Goal: Information Seeking & Learning: Learn about a topic

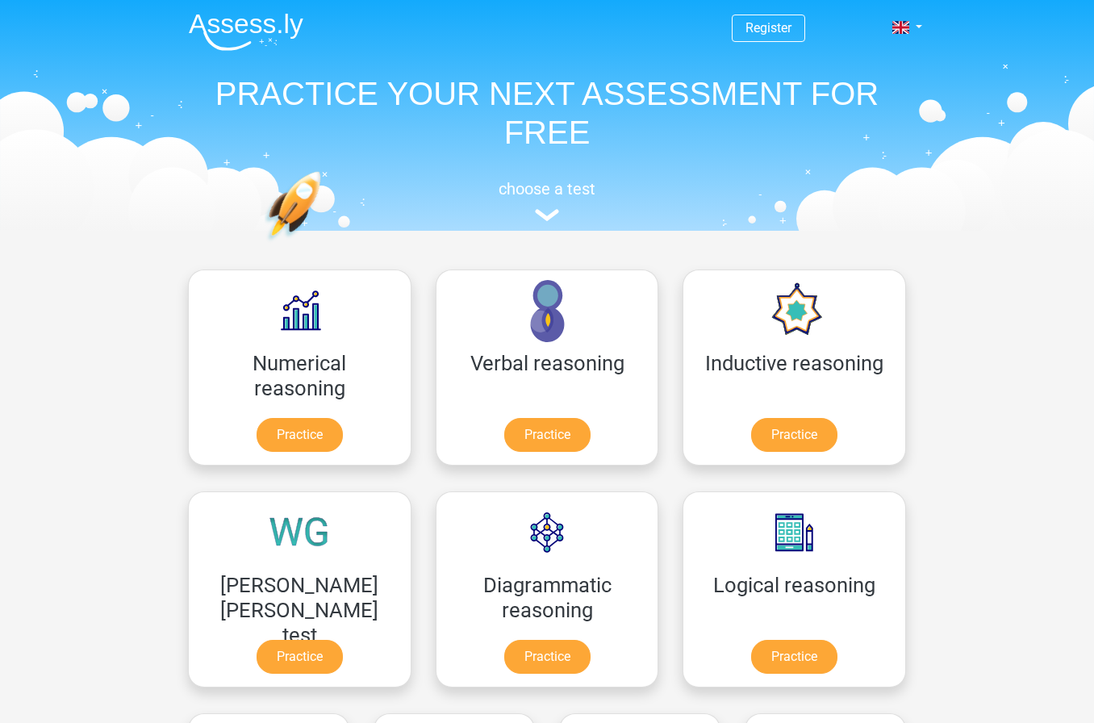
click at [504, 662] on link "Practice" at bounding box center [547, 657] width 86 height 34
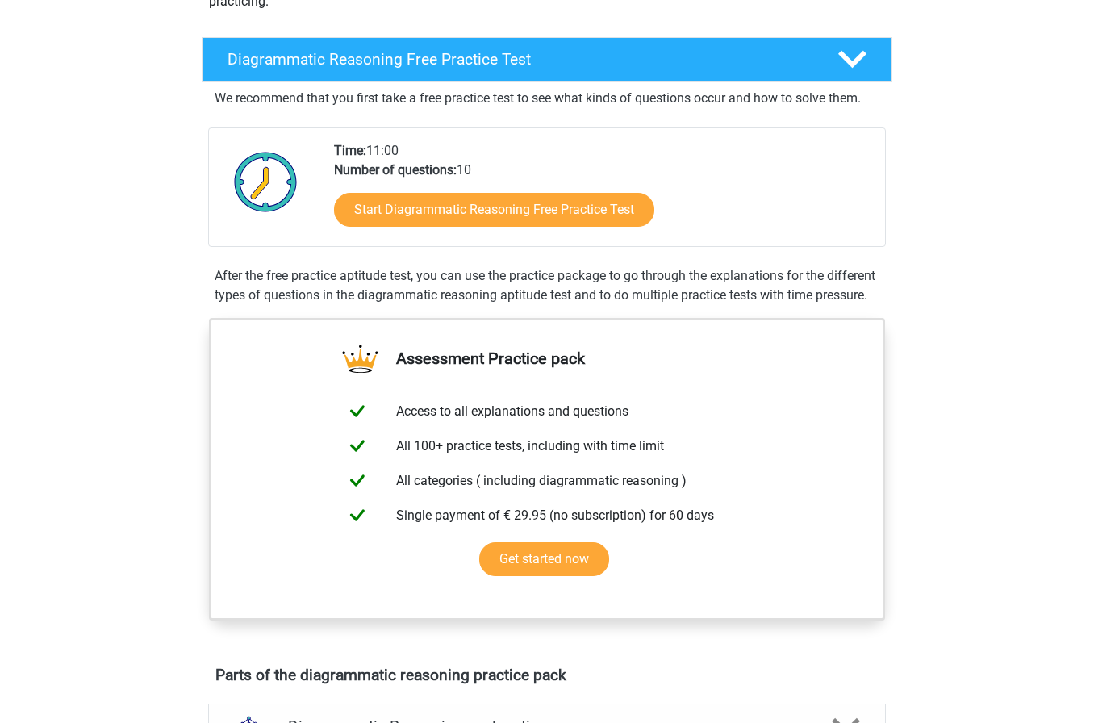
scroll to position [303, 0]
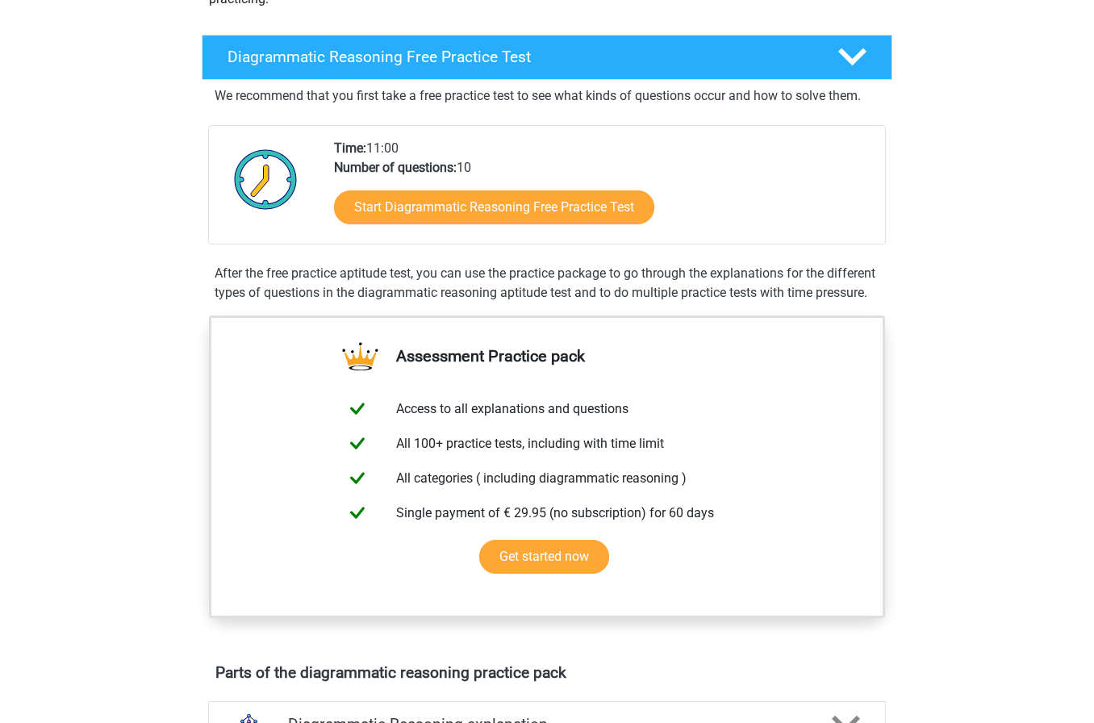
click at [373, 211] on link "Start Diagrammatic Reasoning Free Practice Test" at bounding box center [494, 207] width 320 height 34
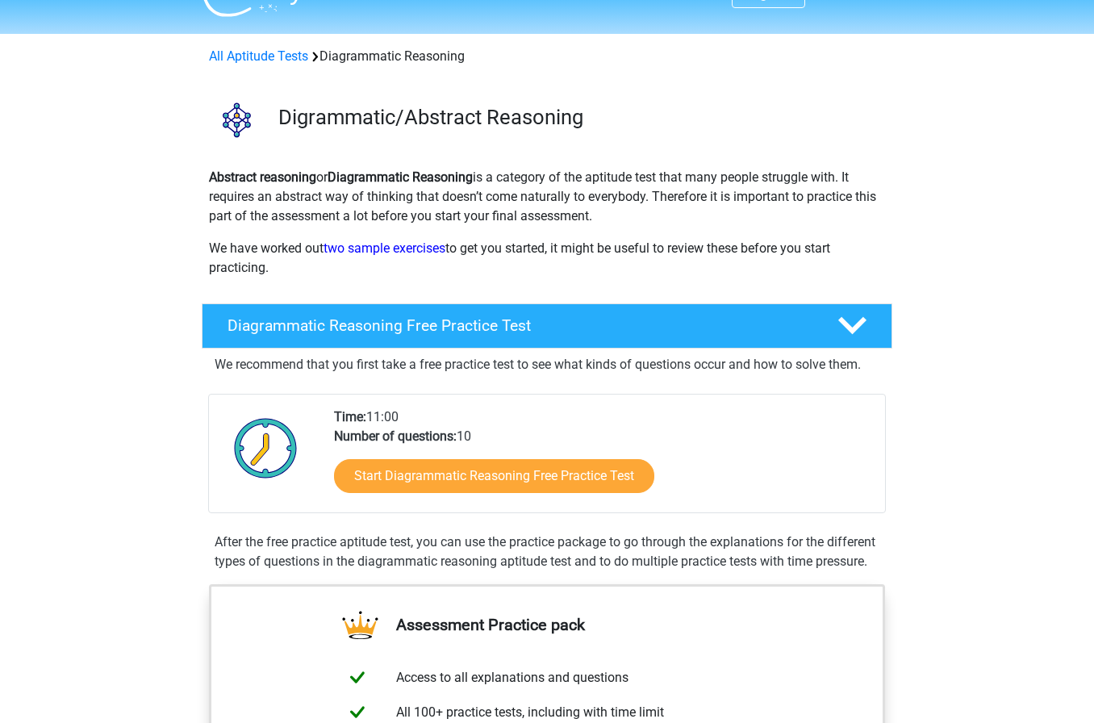
scroll to position [0, 0]
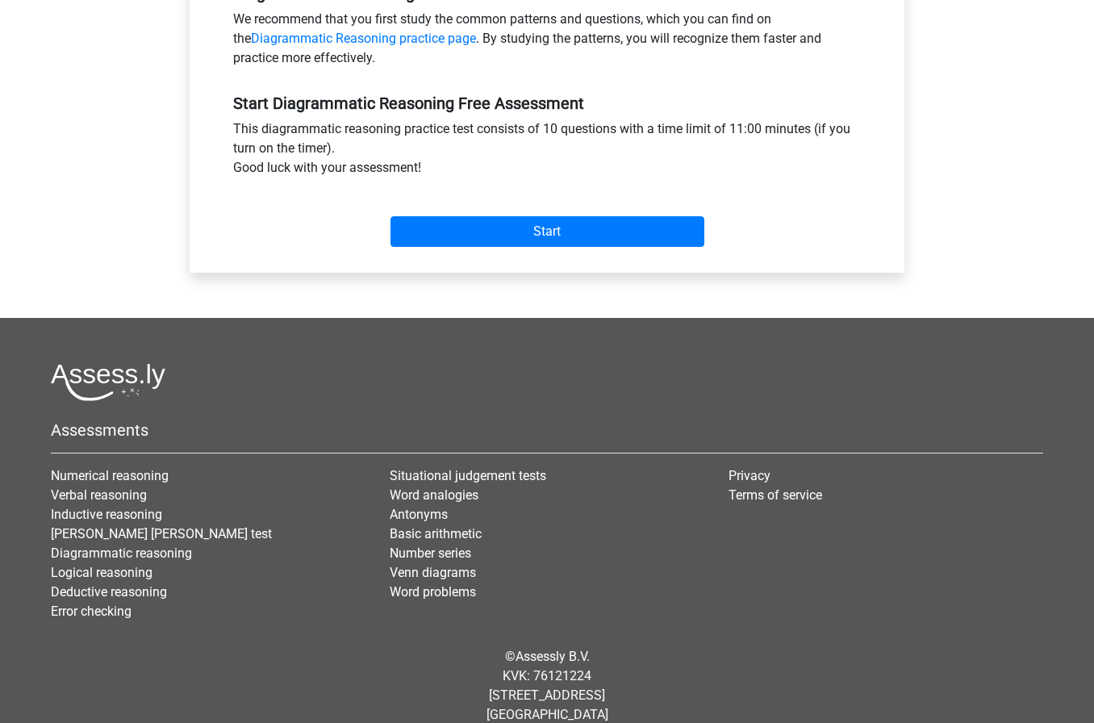
scroll to position [510, 0]
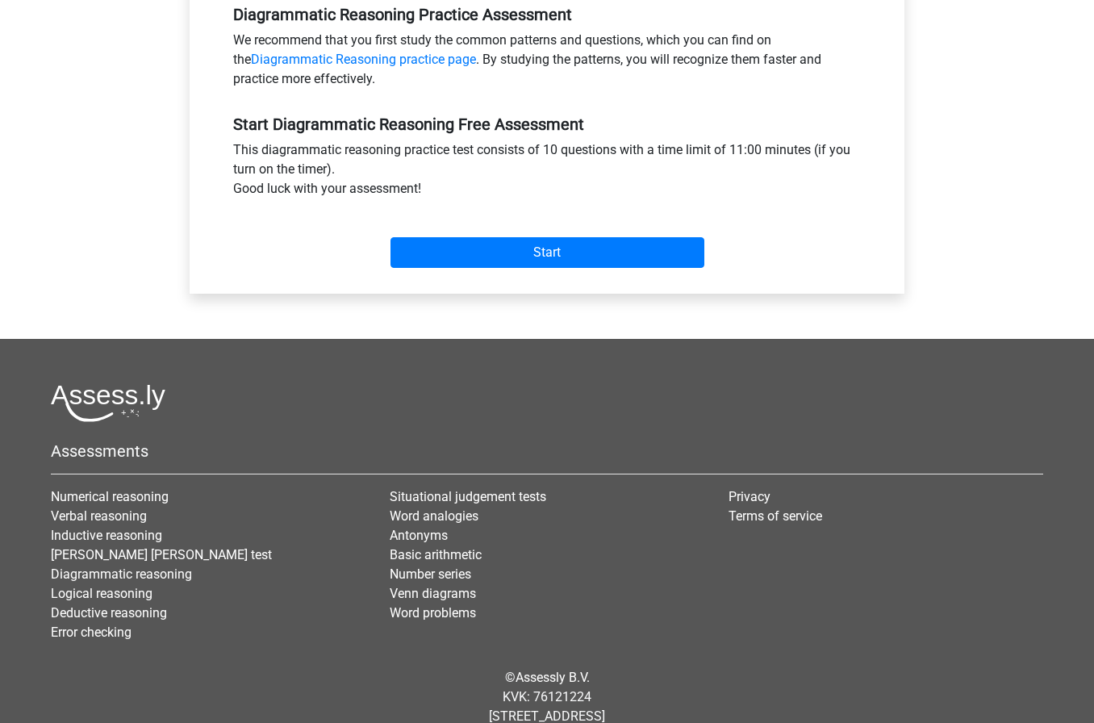
click at [439, 252] on input "Start" at bounding box center [548, 252] width 314 height 31
click at [517, 244] on input "Start" at bounding box center [548, 252] width 314 height 31
click at [533, 249] on input "Start" at bounding box center [548, 252] width 314 height 31
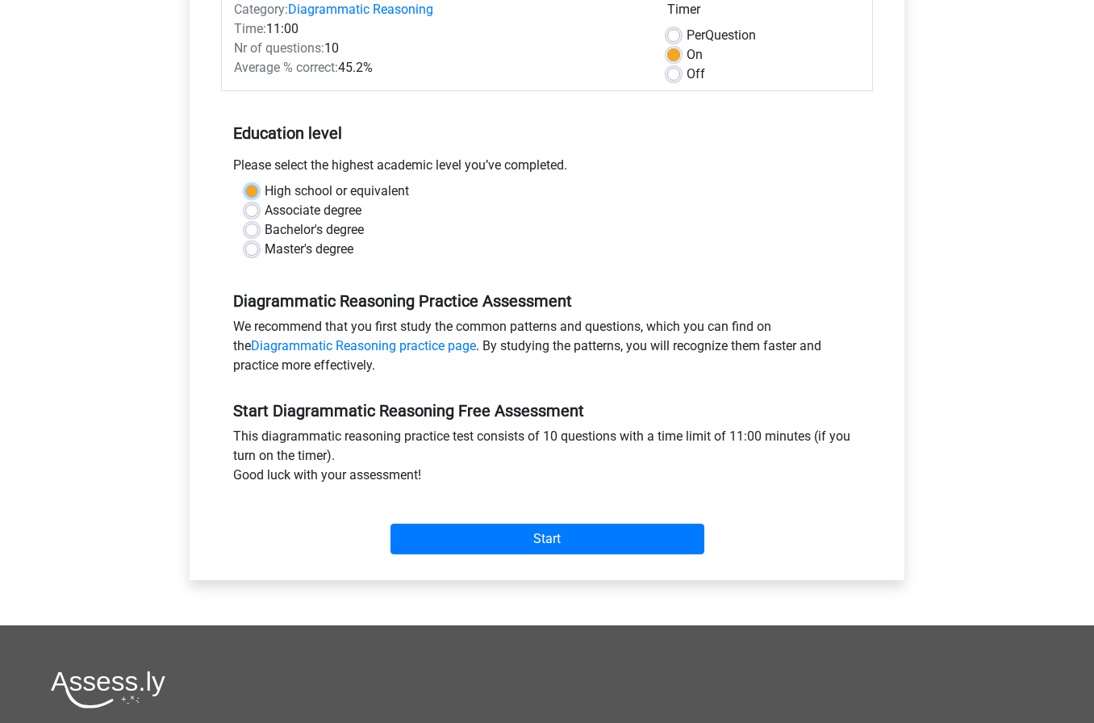
scroll to position [197, 0]
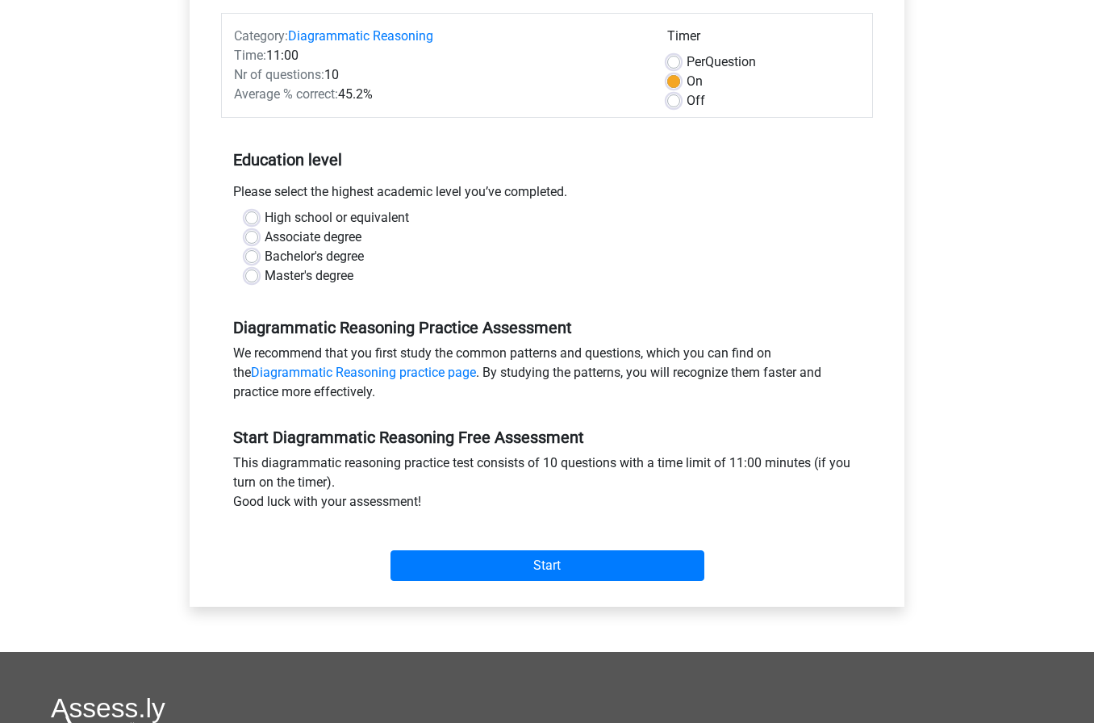
click at [265, 244] on label "Associate degree" at bounding box center [313, 237] width 97 height 19
click at [255, 244] on input "Associate degree" at bounding box center [251, 236] width 13 height 16
radio input "true"
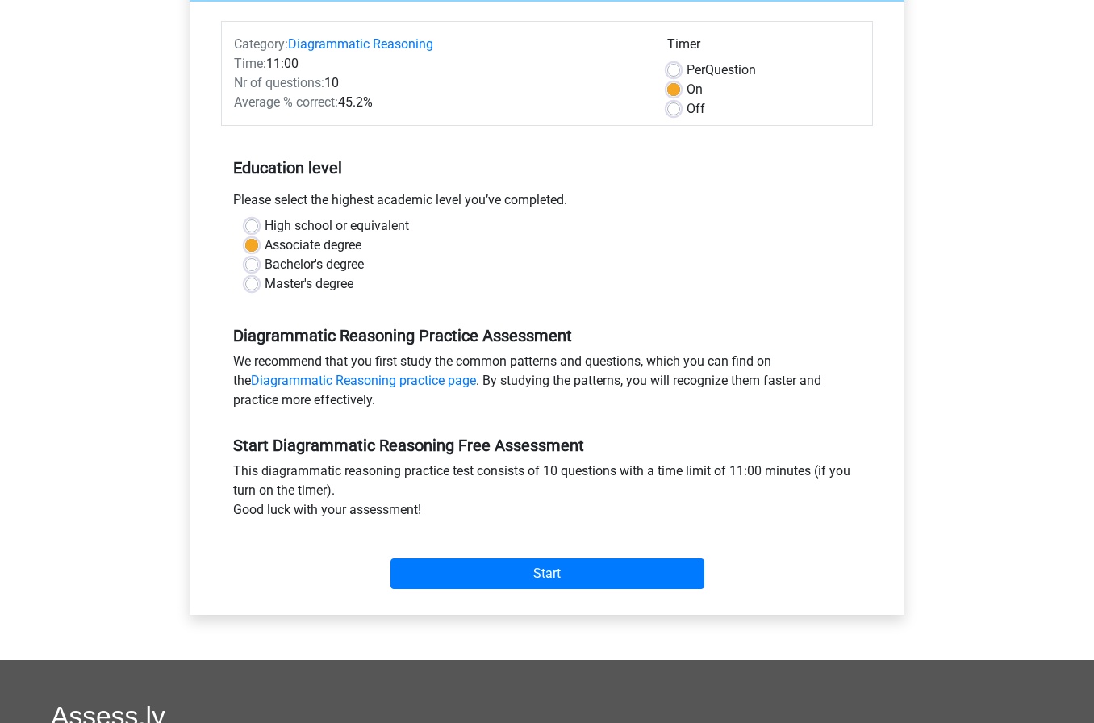
scroll to position [218, 0]
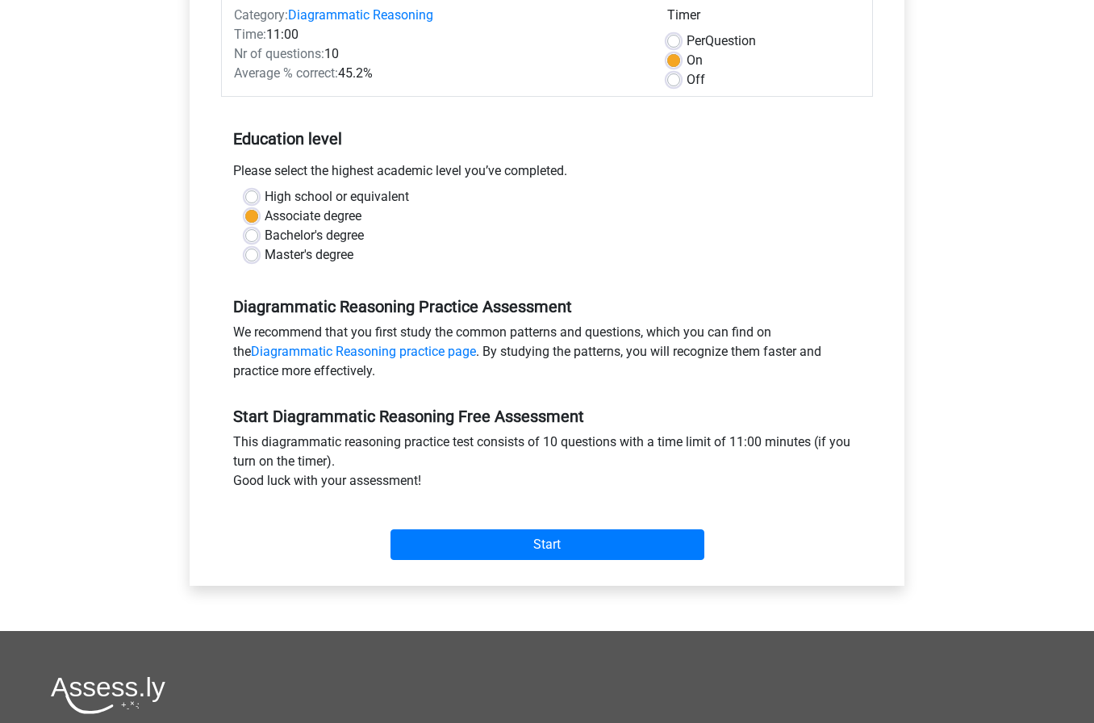
click at [271, 246] on label "Master's degree" at bounding box center [309, 254] width 89 height 19
click at [258, 246] on input "Master's degree" at bounding box center [251, 253] width 13 height 16
radio input "true"
click at [277, 230] on label "Bachelor's degree" at bounding box center [314, 235] width 99 height 19
click at [258, 230] on input "Bachelor's degree" at bounding box center [251, 234] width 13 height 16
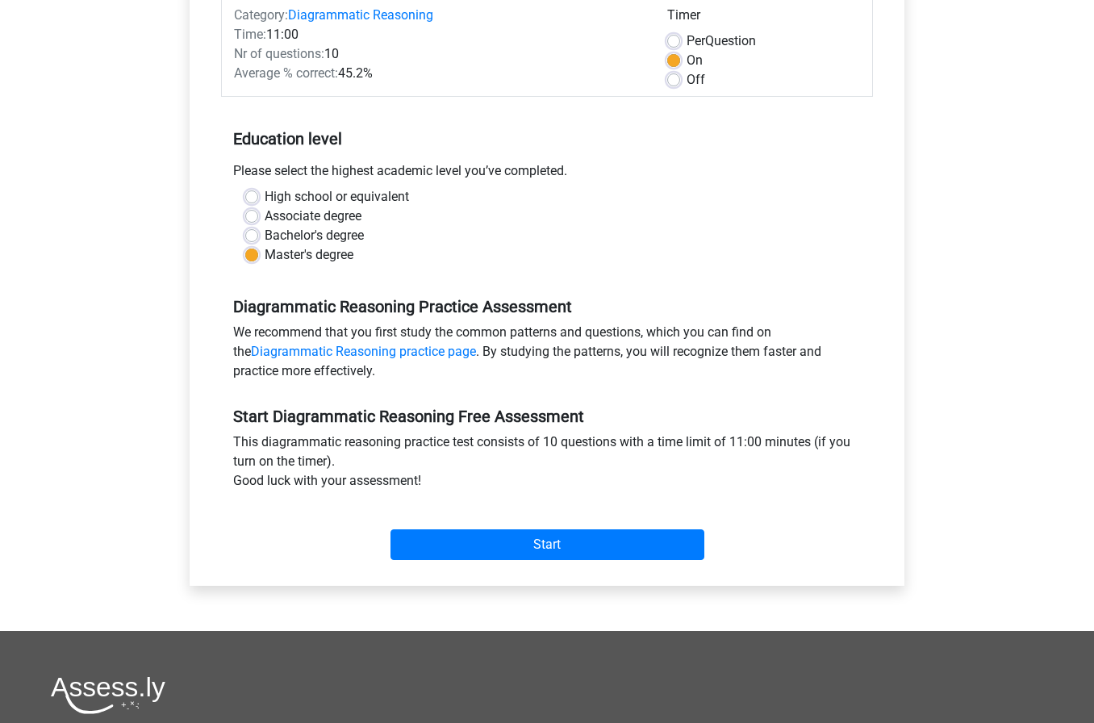
radio input "true"
click at [524, 537] on input "Start" at bounding box center [548, 544] width 314 height 31
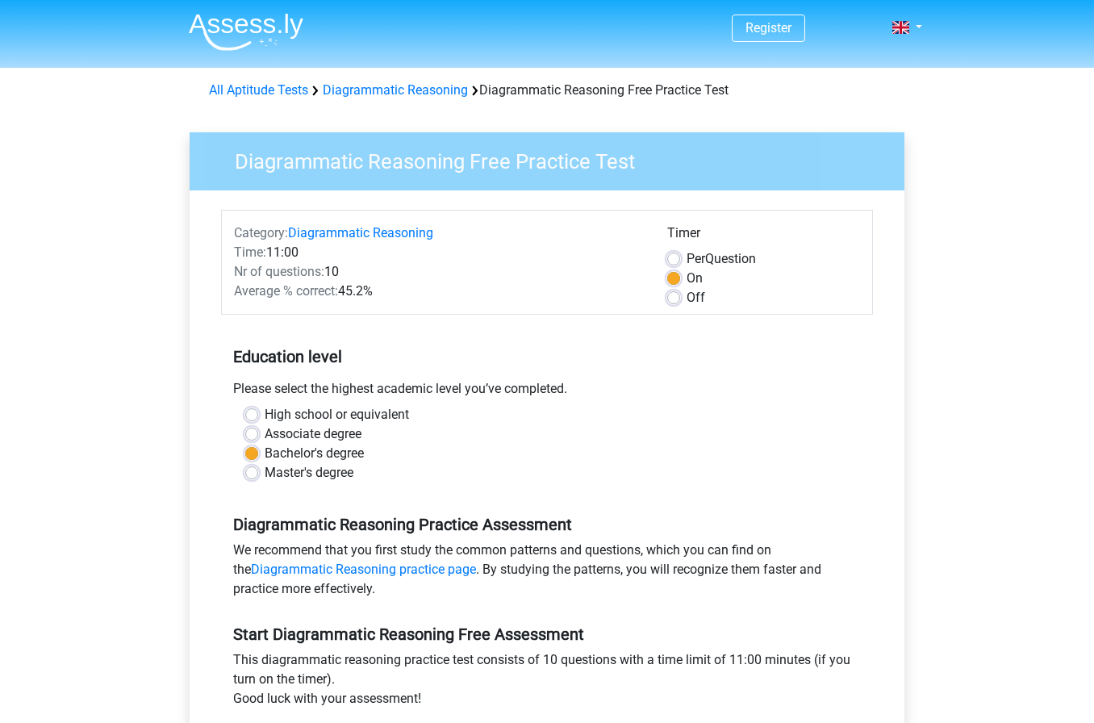
scroll to position [275, 0]
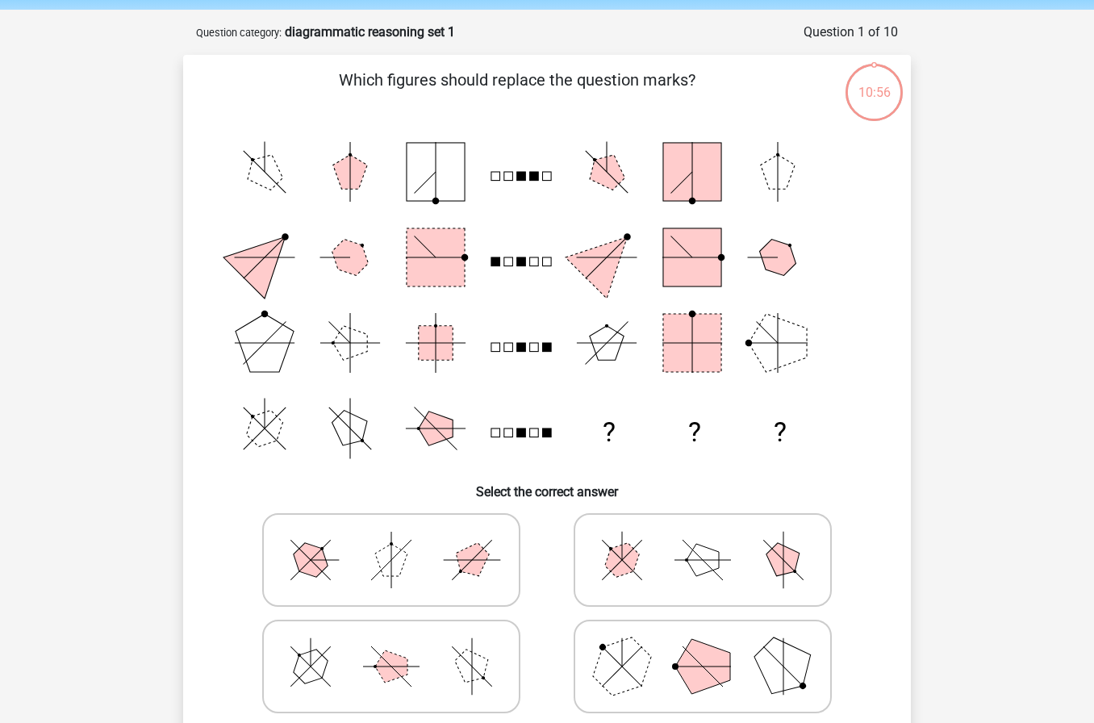
scroll to position [76, 0]
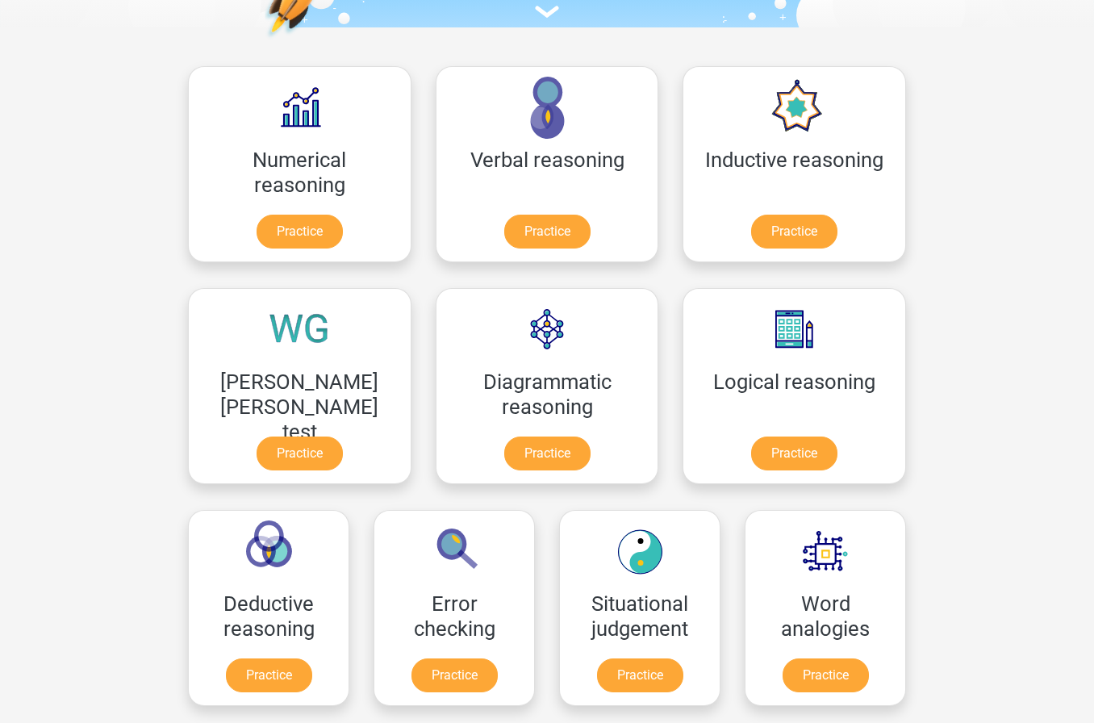
scroll to position [187, 0]
